Goal: Go to known website: Access a specific website the user already knows

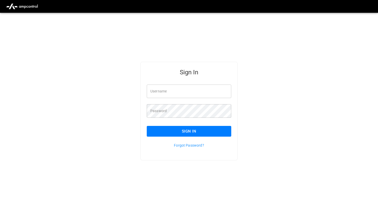
type input "*******"
click at [176, 131] on button "Sign In" at bounding box center [189, 131] width 84 height 11
